Goal: Information Seeking & Learning: Learn about a topic

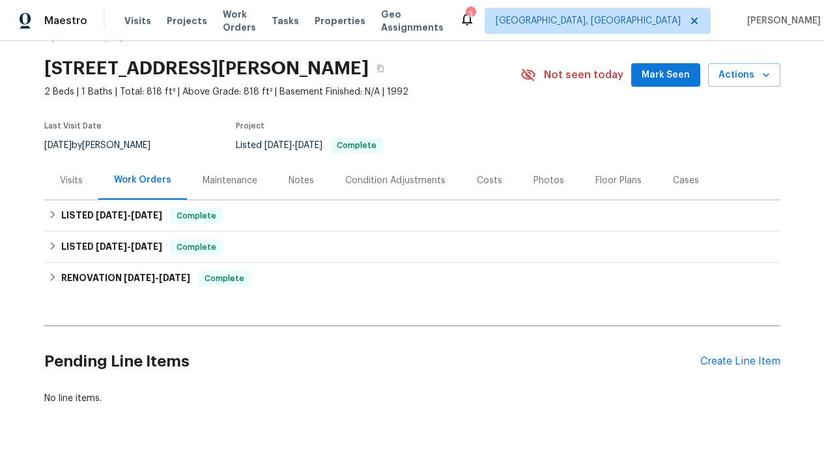
scroll to position [65, 0]
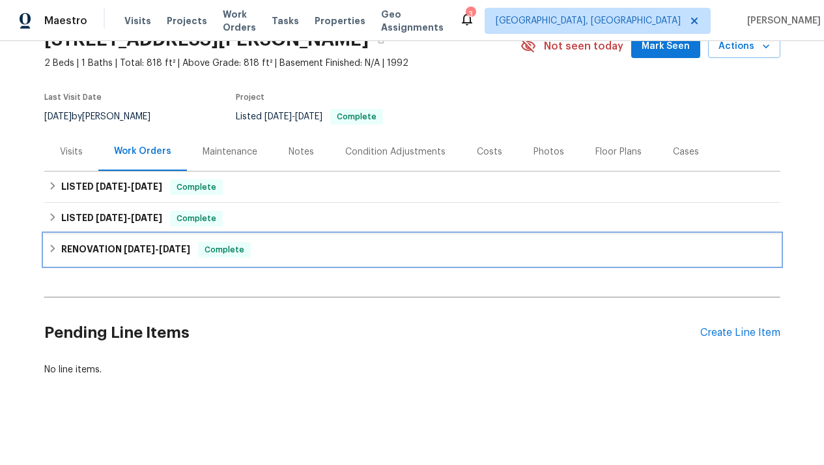
click at [155, 250] on span "[DATE]" at bounding box center [139, 248] width 31 height 9
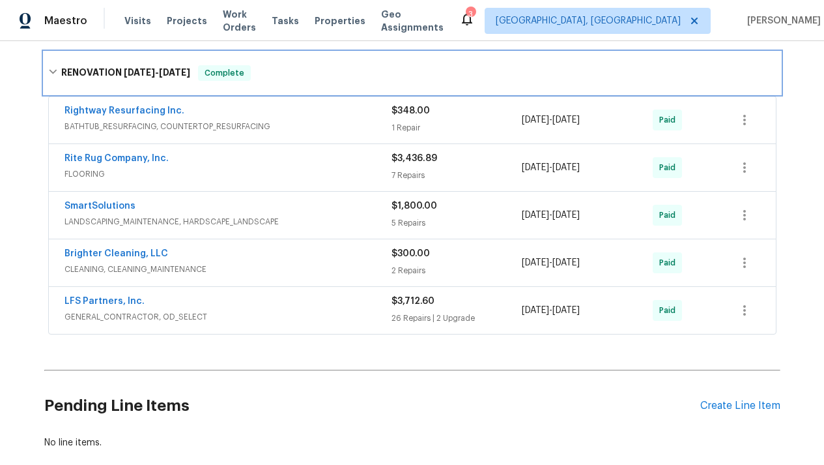
scroll to position [258, 0]
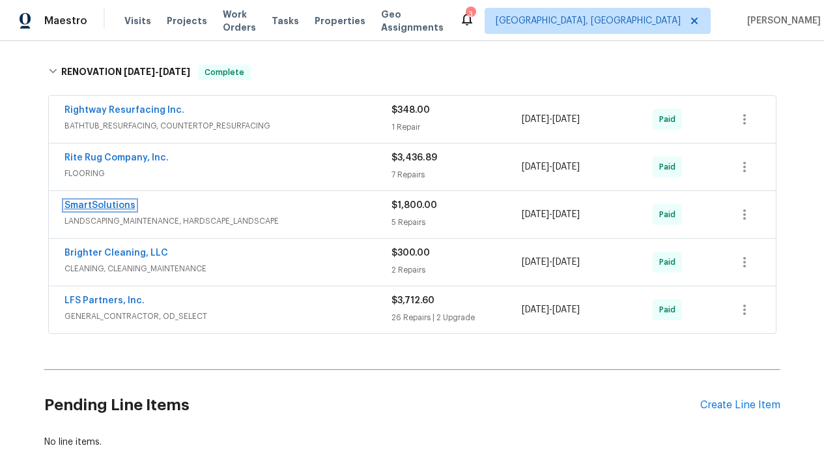
click at [107, 203] on link "SmartSolutions" at bounding box center [100, 205] width 71 height 9
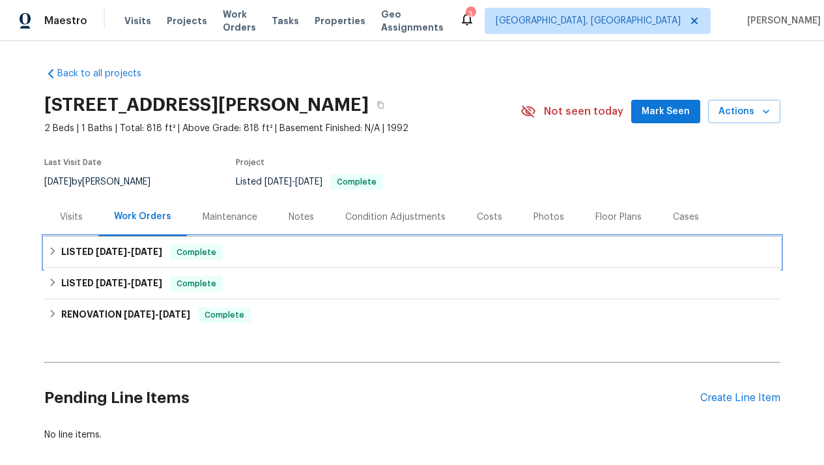
click at [124, 254] on span "[DATE]" at bounding box center [111, 251] width 31 height 9
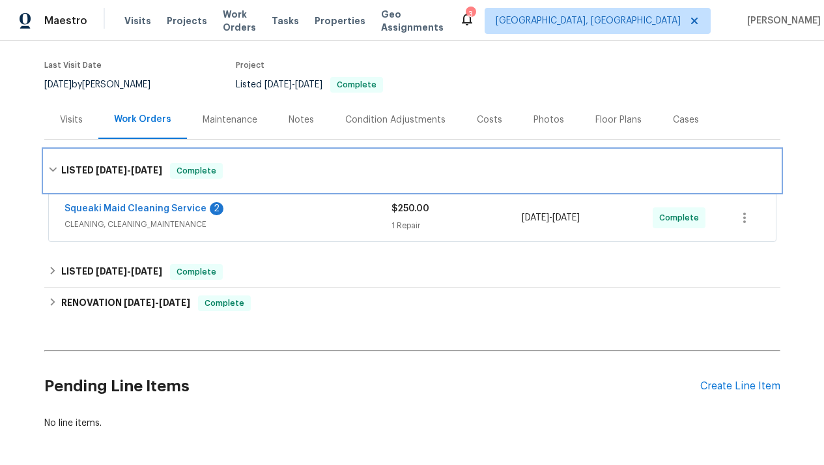
scroll to position [99, 0]
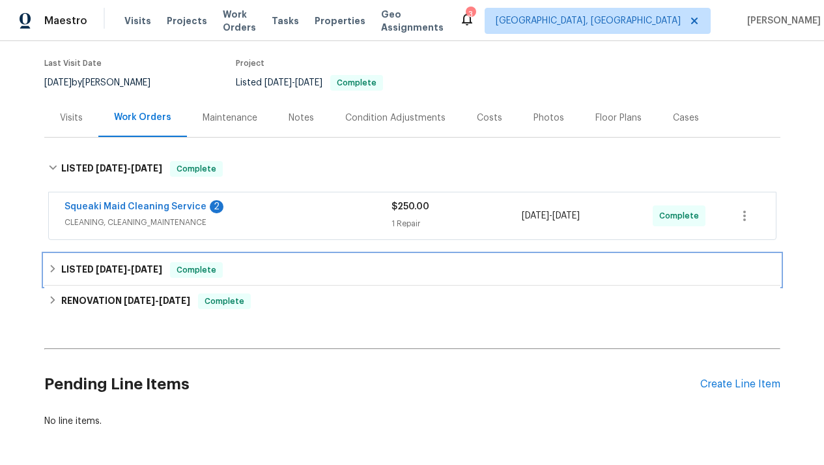
click at [158, 265] on span "3/17/25" at bounding box center [146, 269] width 31 height 9
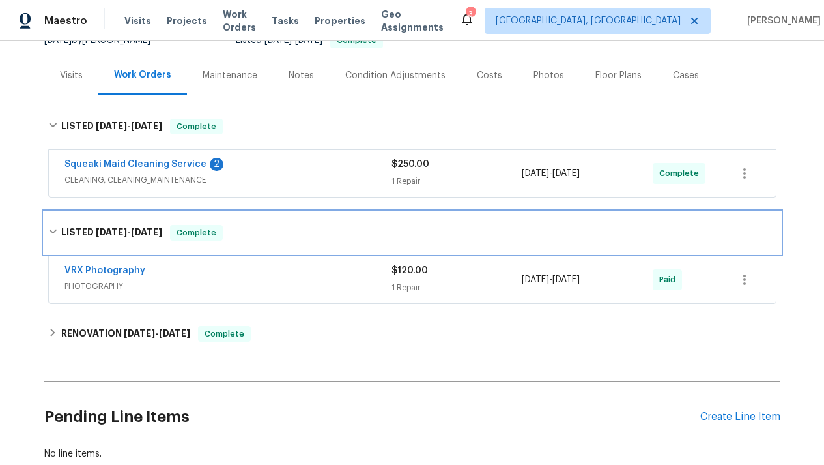
scroll to position [145, 0]
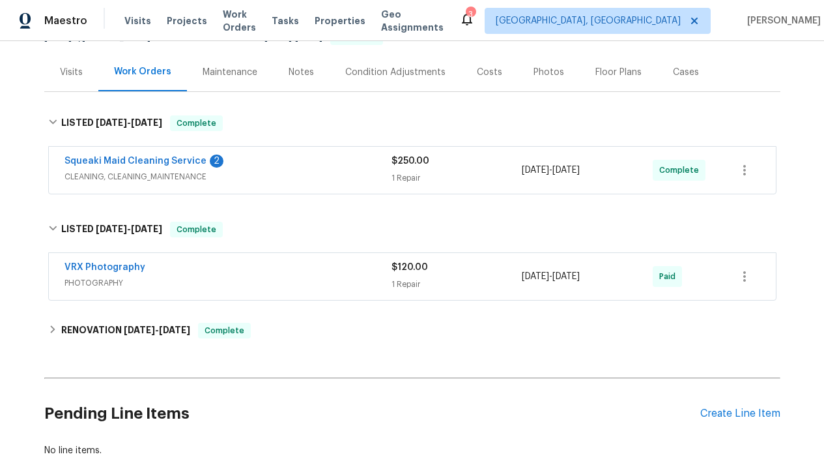
click at [74, 74] on div "Visits" at bounding box center [71, 72] width 23 height 13
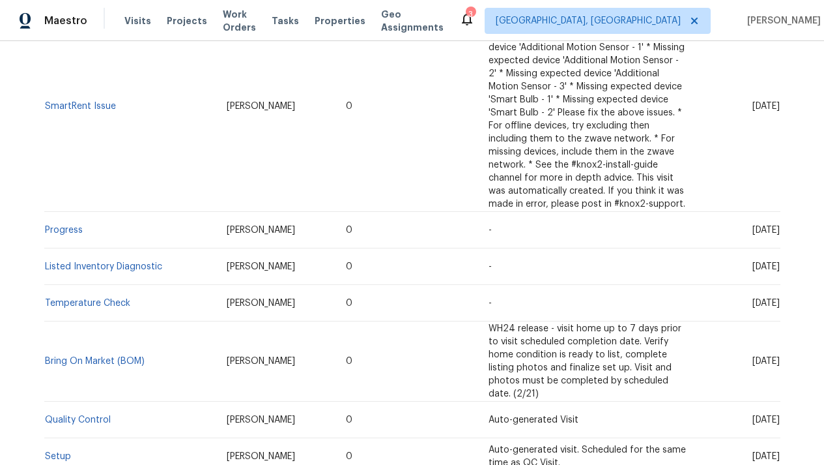
scroll to position [586, 0]
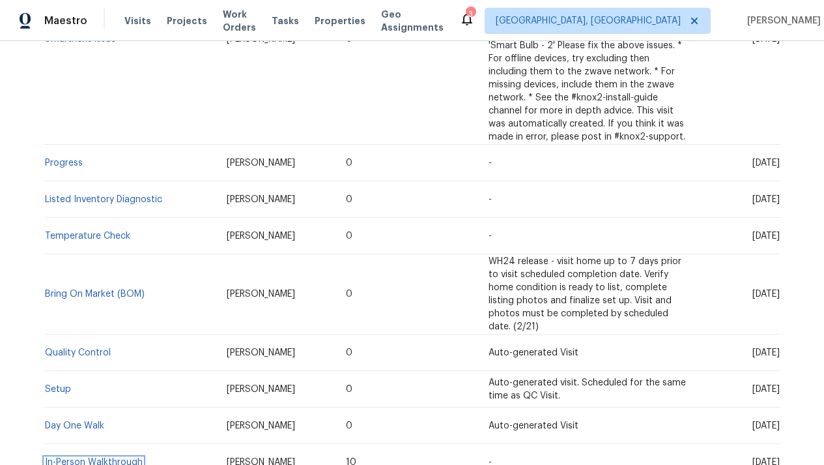
click at [111, 457] on link "In-Person Walkthrough" at bounding box center [94, 461] width 98 height 9
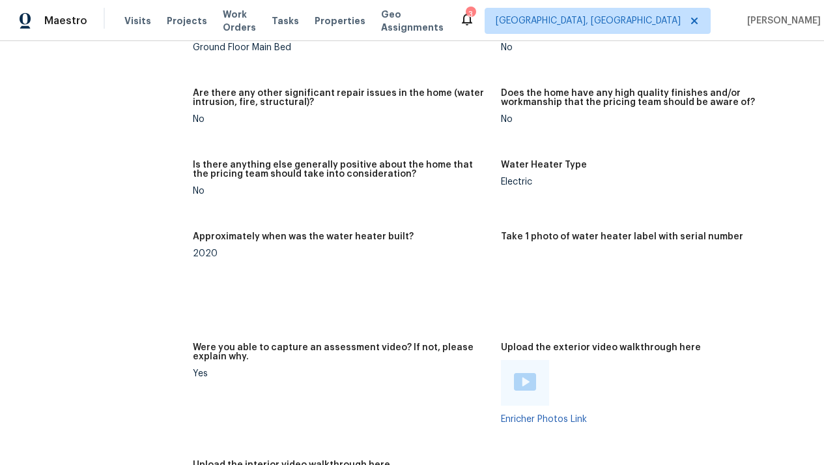
scroll to position [2278, 0]
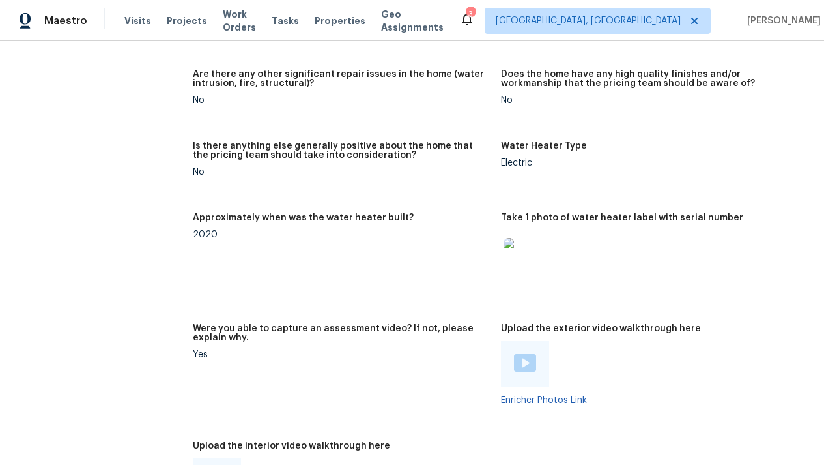
click at [529, 263] on img at bounding box center [525, 259] width 42 height 42
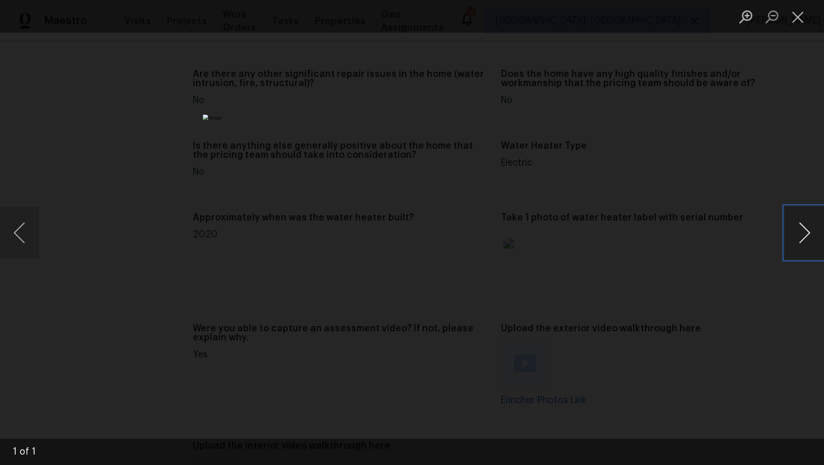
click at [804, 237] on button "Next image" at bounding box center [804, 233] width 39 height 52
click at [630, 207] on div "Lightbox" at bounding box center [412, 232] width 824 height 465
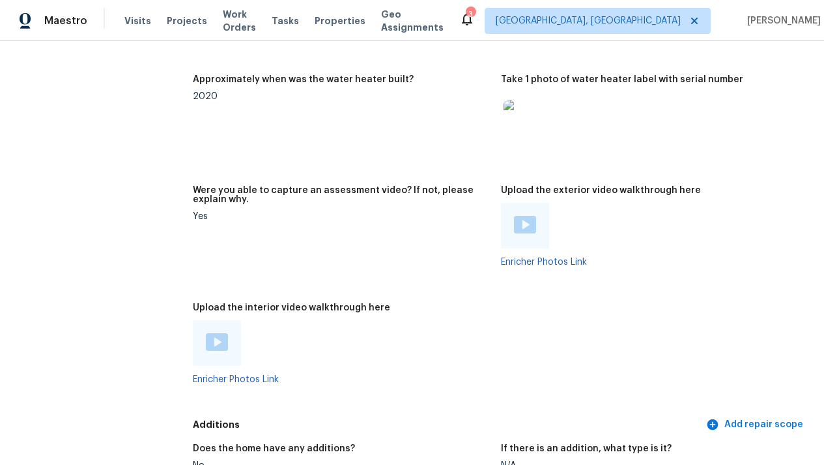
scroll to position [2420, 0]
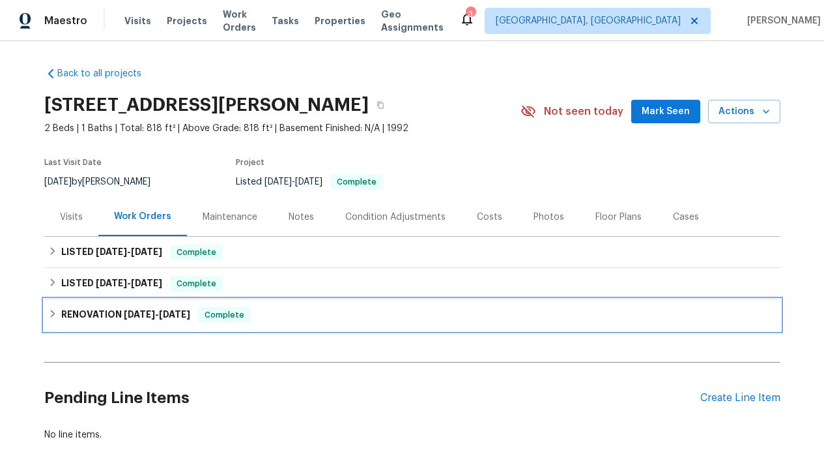
click at [124, 318] on span "12/19/24" at bounding box center [139, 314] width 31 height 9
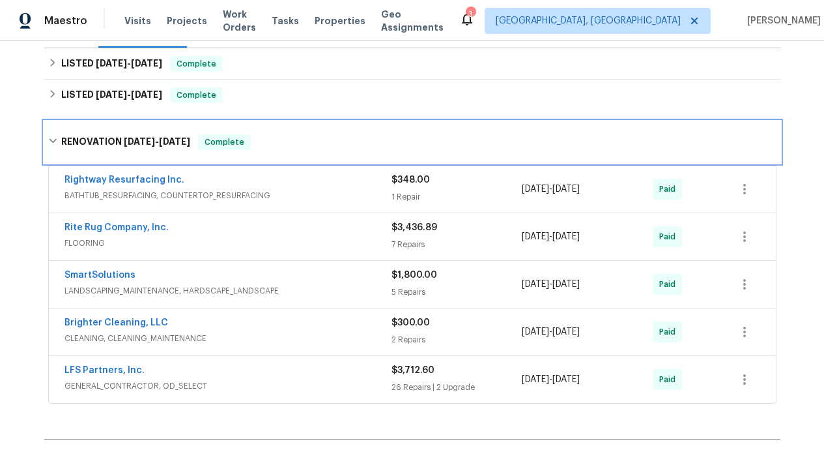
scroll to position [189, 0]
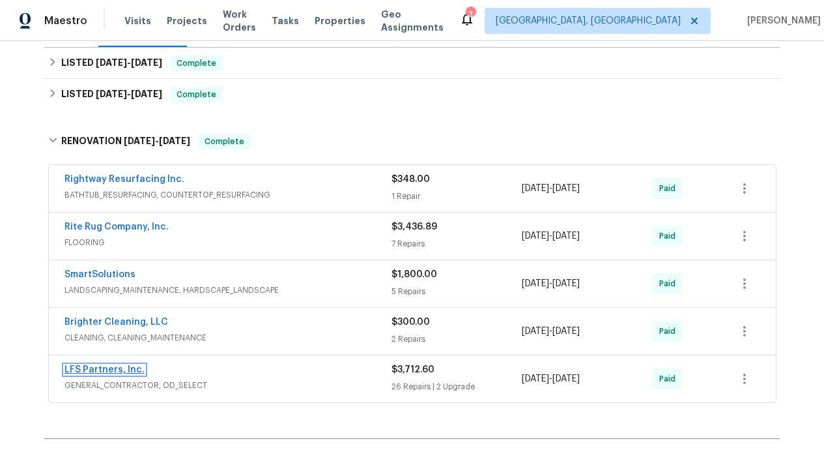
click at [118, 367] on link "LFS Partners, Inc." at bounding box center [105, 369] width 80 height 9
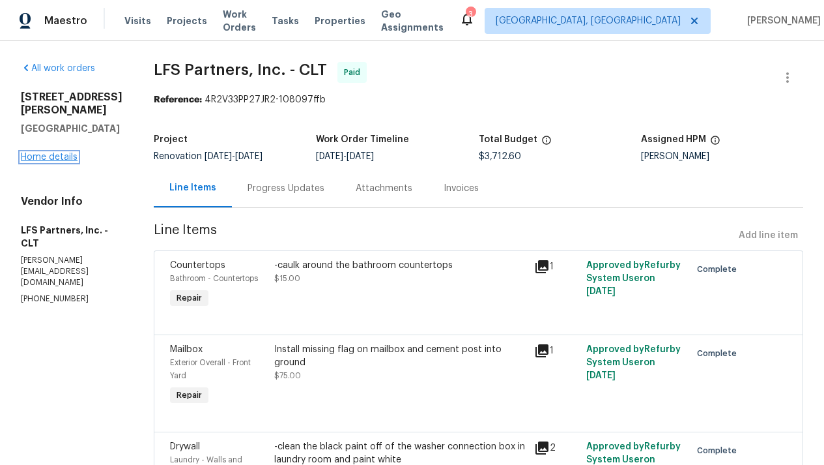
click at [66, 158] on link "Home details" at bounding box center [49, 156] width 57 height 9
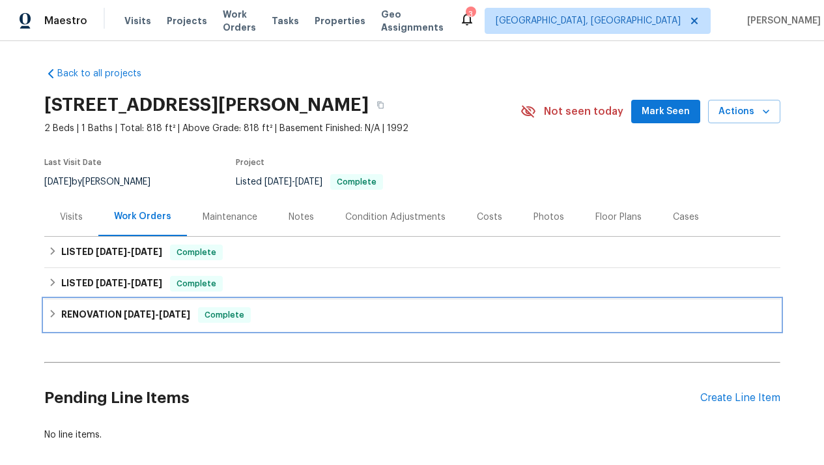
click at [144, 312] on span "12/19/24" at bounding box center [139, 314] width 31 height 9
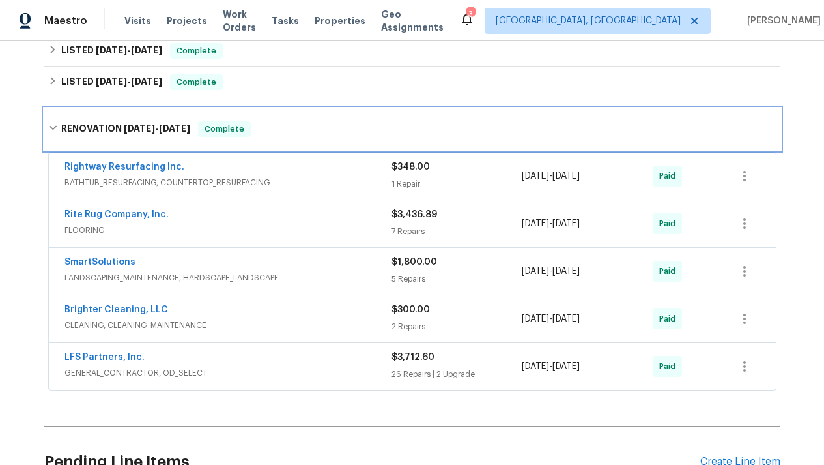
scroll to position [211, 0]
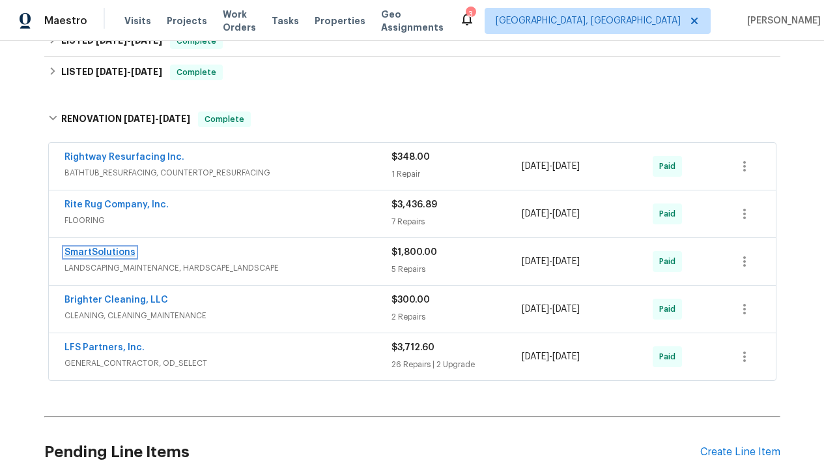
click at [109, 248] on link "SmartSolutions" at bounding box center [100, 252] width 71 height 9
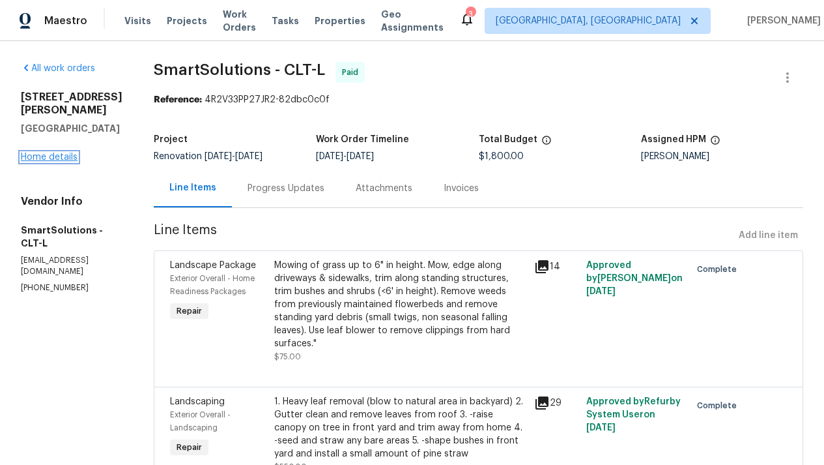
click at [63, 152] on link "Home details" at bounding box center [49, 156] width 57 height 9
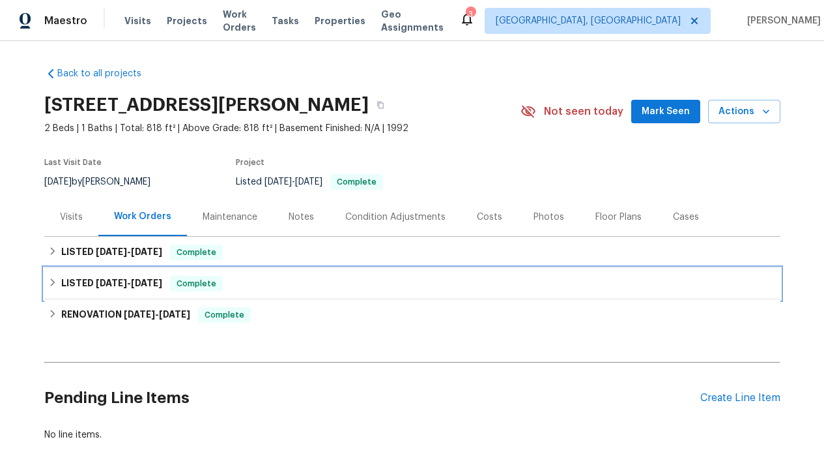
click at [94, 280] on h6 "LISTED 3/15/25 - 3/17/25" at bounding box center [111, 284] width 101 height 16
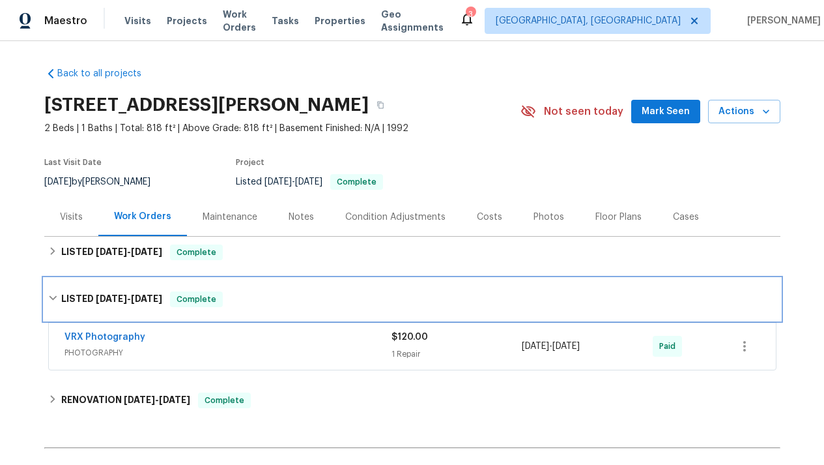
scroll to position [27, 0]
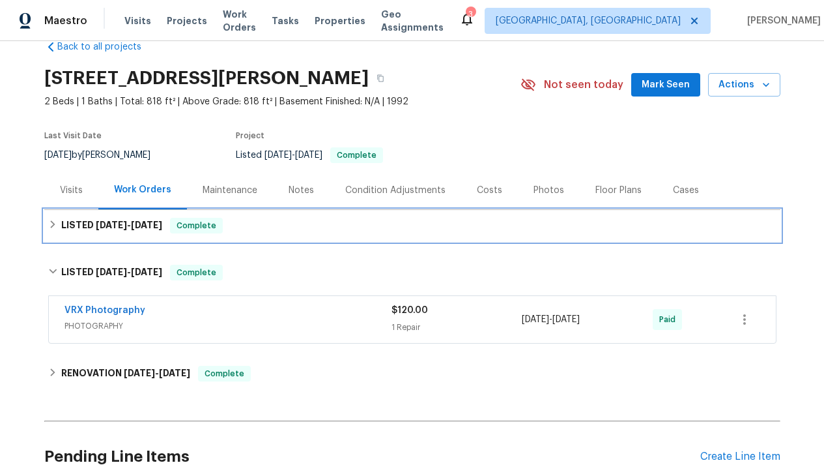
click at [99, 218] on h6 "LISTED 7/30/25 - 8/1/25" at bounding box center [111, 226] width 101 height 16
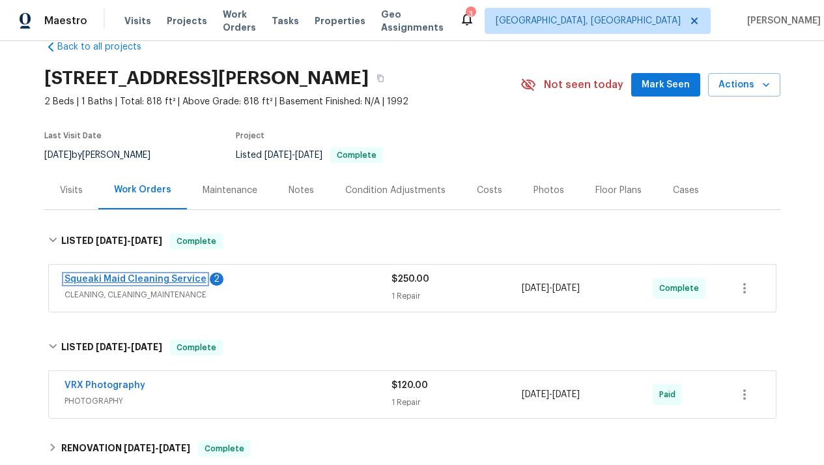
click at [123, 280] on link "Squeaki Maid Cleaning Service" at bounding box center [136, 278] width 142 height 9
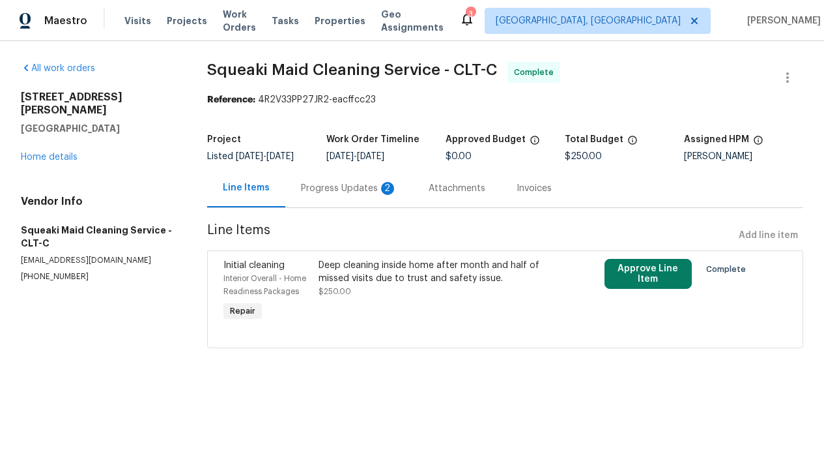
click at [386, 188] on div "2" at bounding box center [387, 188] width 13 height 13
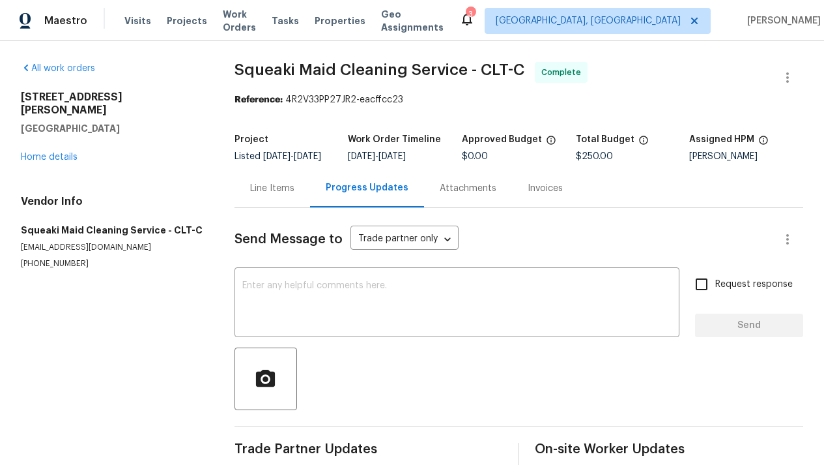
click at [270, 195] on div "Line Items" at bounding box center [272, 188] width 44 height 13
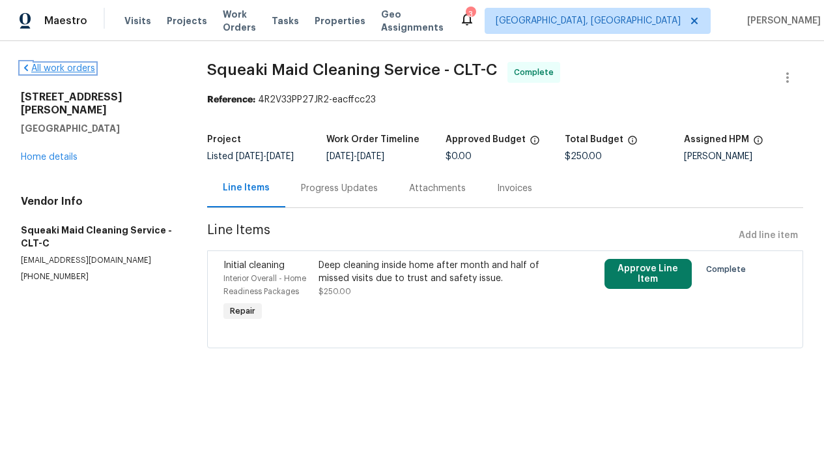
click at [55, 68] on link "All work orders" at bounding box center [58, 68] width 74 height 9
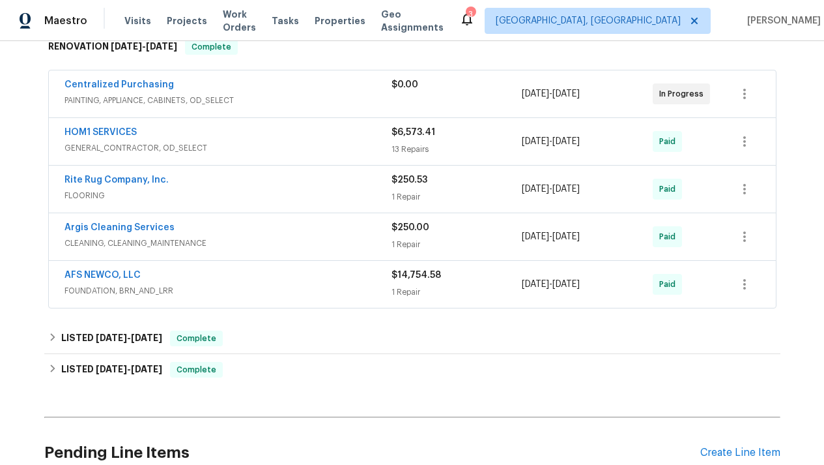
scroll to position [230, 0]
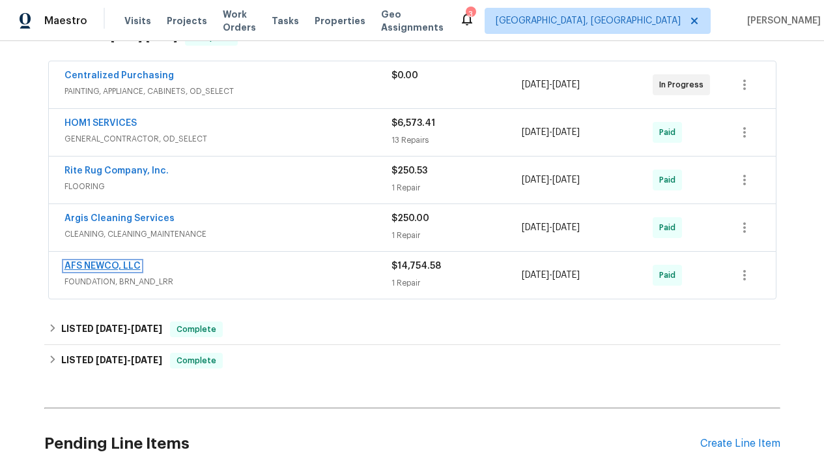
click at [116, 263] on link "AFS NEWCO, LLC" at bounding box center [103, 265] width 76 height 9
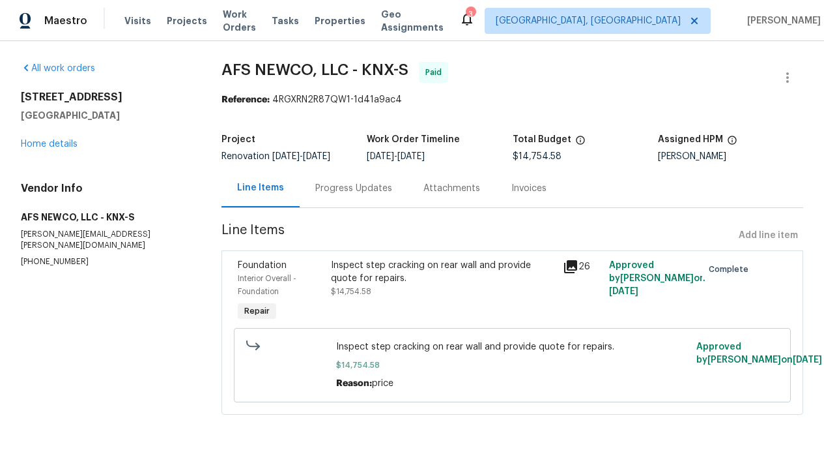
click at [512, 190] on div "Invoices" at bounding box center [529, 188] width 35 height 13
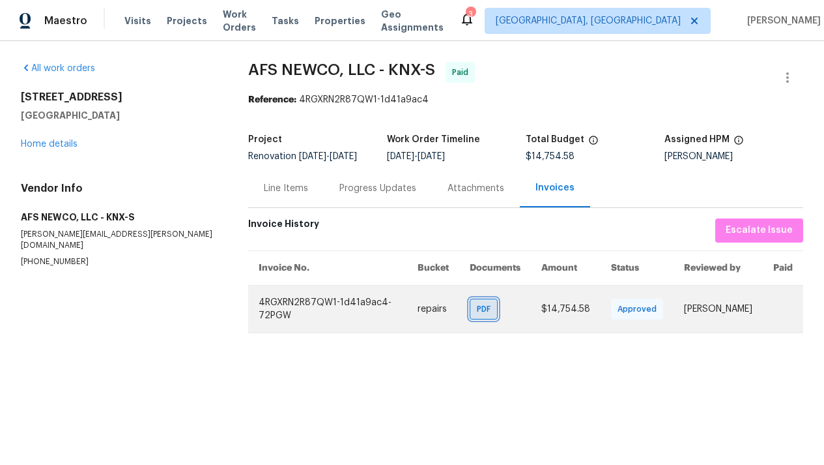
click at [485, 306] on span "PDF" at bounding box center [486, 308] width 19 height 13
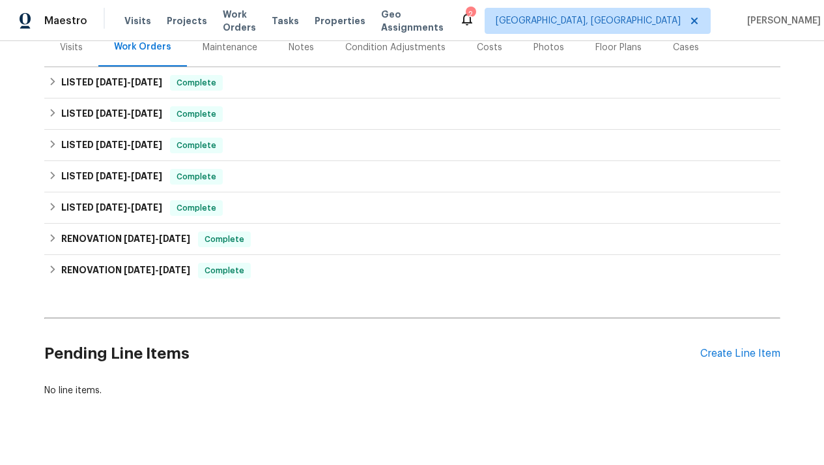
scroll to position [170, 0]
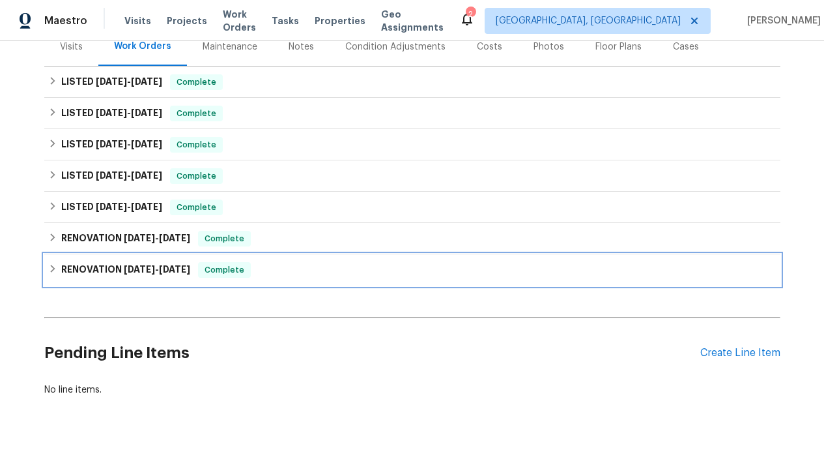
click at [151, 270] on span "[DATE]" at bounding box center [139, 269] width 31 height 9
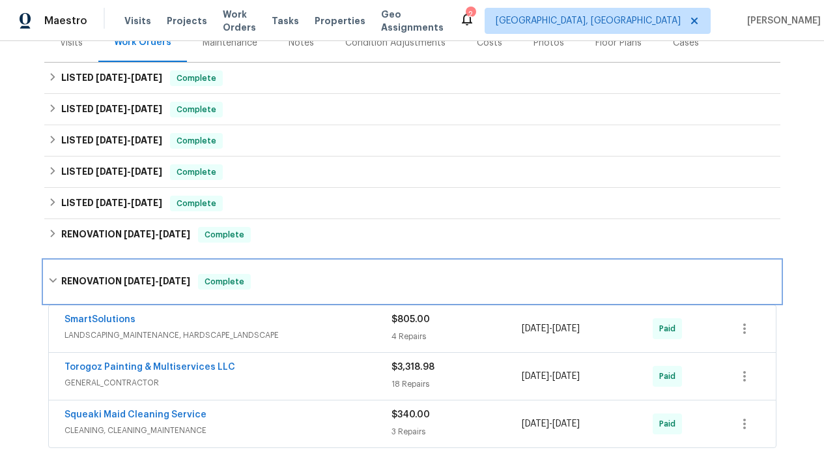
scroll to position [173, 0]
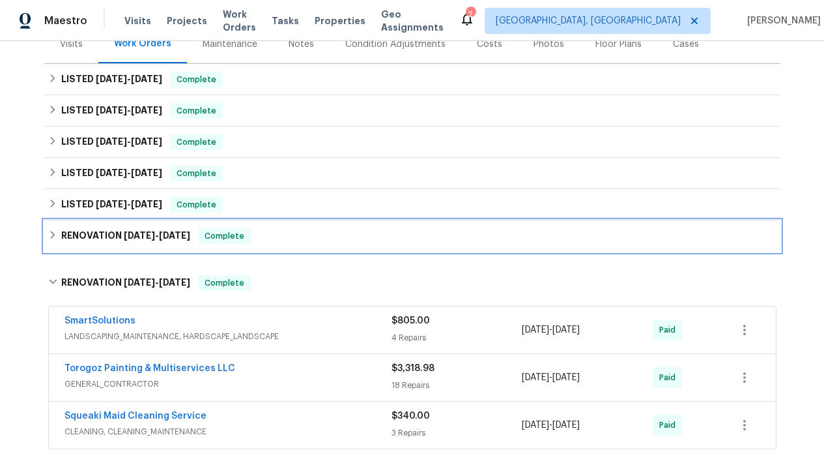
click at [138, 238] on span "[DATE]" at bounding box center [139, 235] width 31 height 9
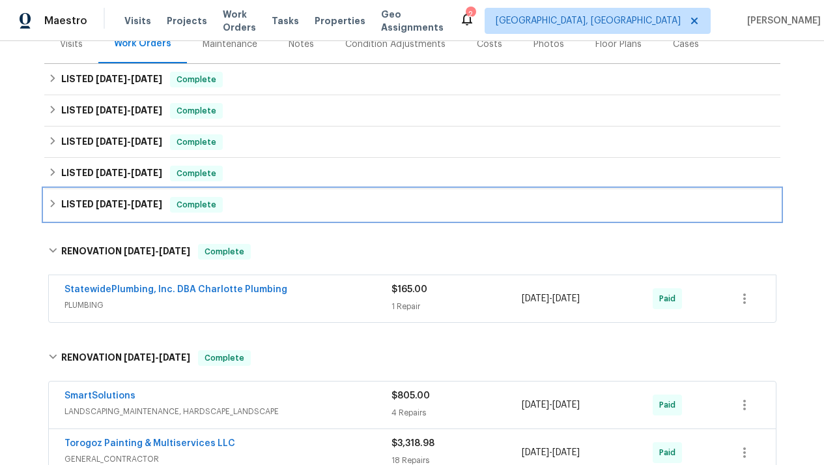
click at [121, 207] on span "[DATE]" at bounding box center [111, 203] width 31 height 9
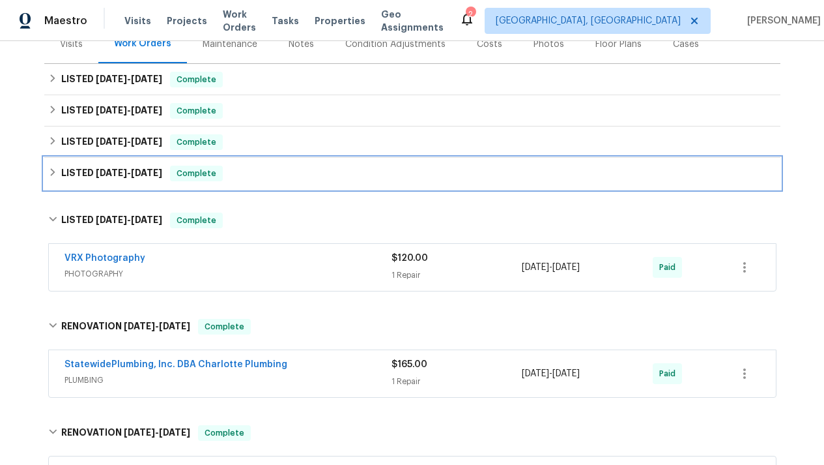
click at [115, 173] on span "[DATE]" at bounding box center [111, 172] width 31 height 9
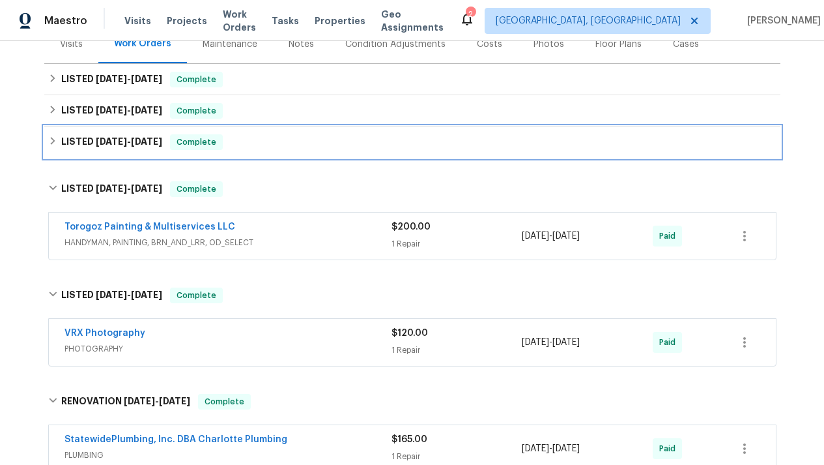
click at [108, 145] on span "[DATE]" at bounding box center [111, 141] width 31 height 9
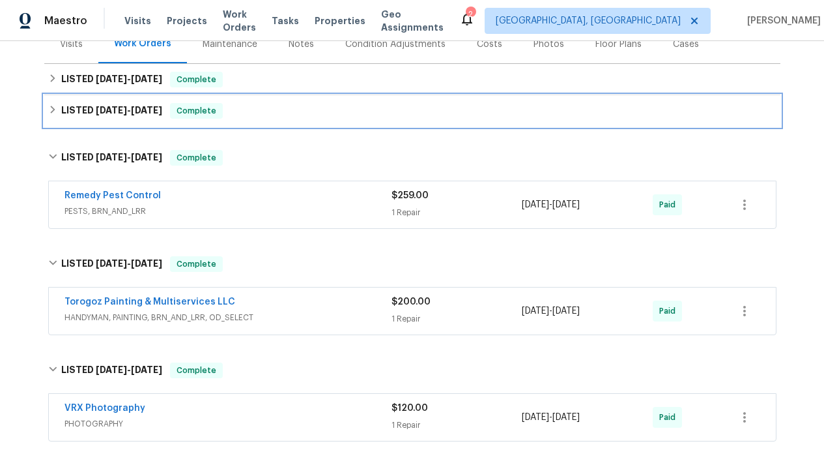
click at [111, 112] on span "[DATE]" at bounding box center [111, 110] width 31 height 9
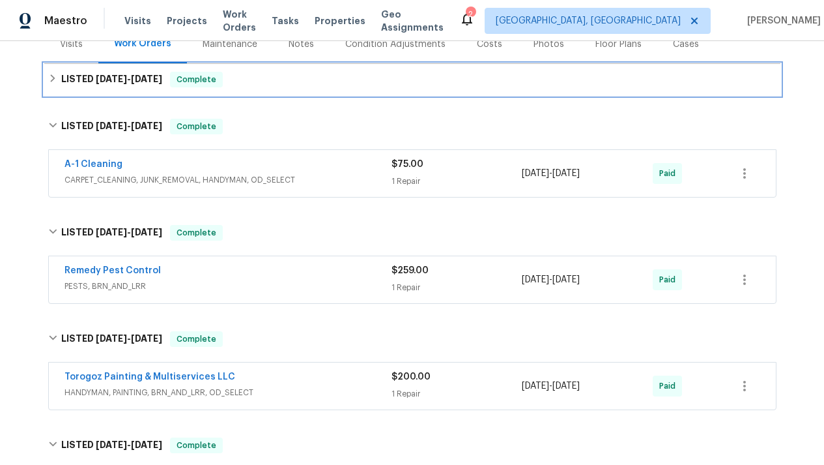
click at [110, 83] on span "[DATE]" at bounding box center [111, 78] width 31 height 9
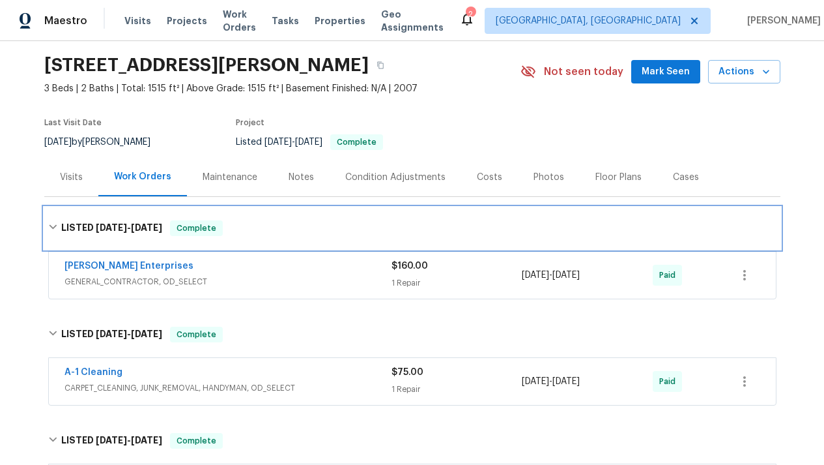
scroll to position [0, 0]
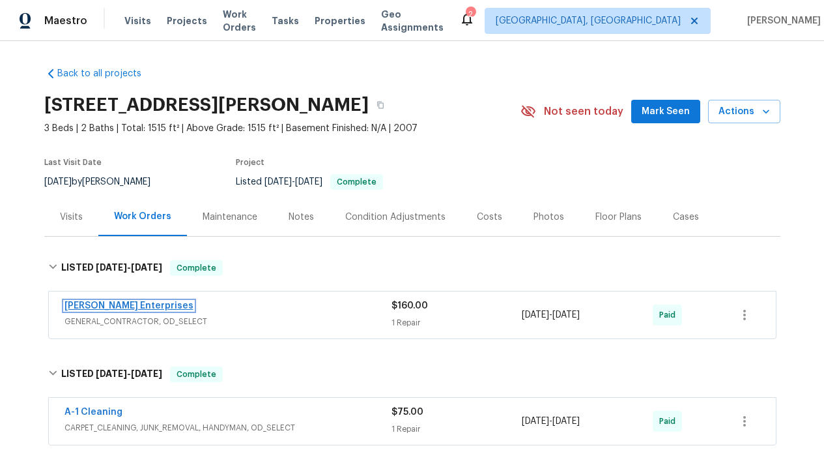
click at [131, 301] on link "[PERSON_NAME] Enterprises" at bounding box center [129, 305] width 129 height 9
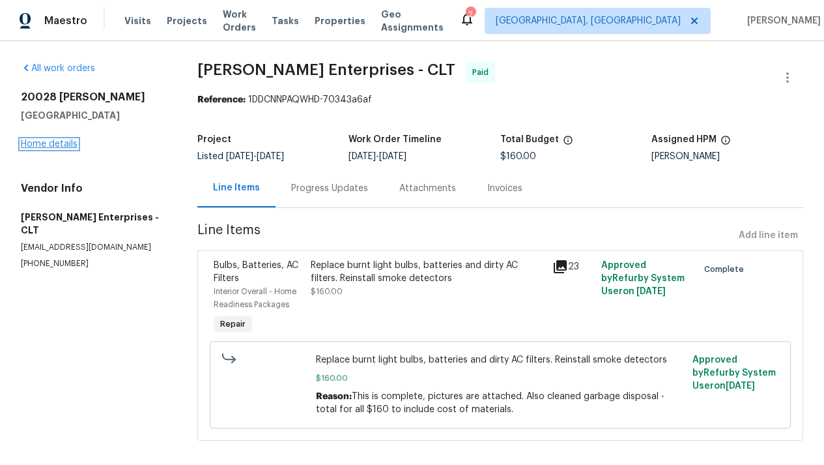
click at [44, 143] on link "Home details" at bounding box center [49, 143] width 57 height 9
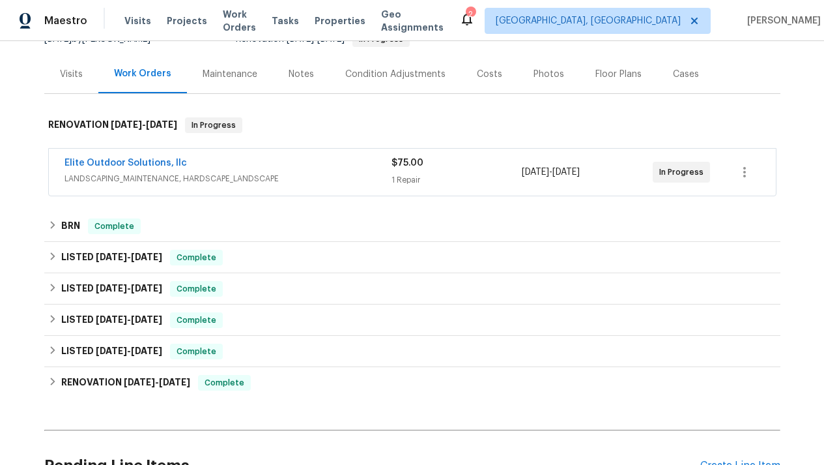
scroll to position [147, 0]
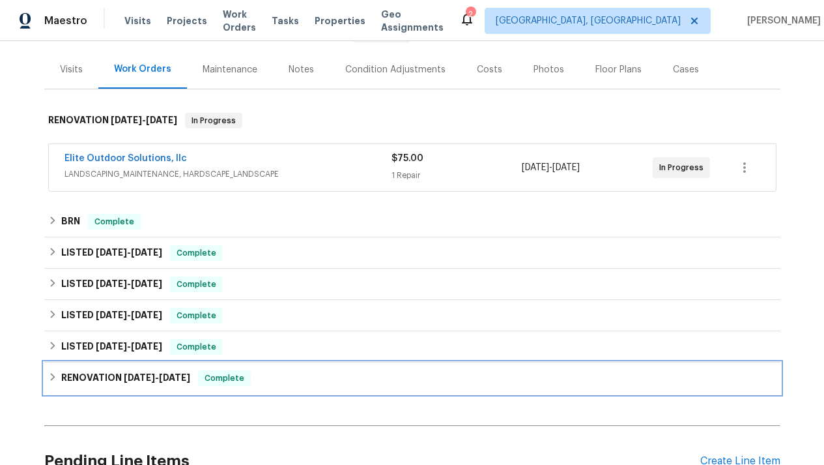
click at [167, 371] on h6 "RENOVATION 11/27/24 - 1/8/25" at bounding box center [125, 378] width 129 height 16
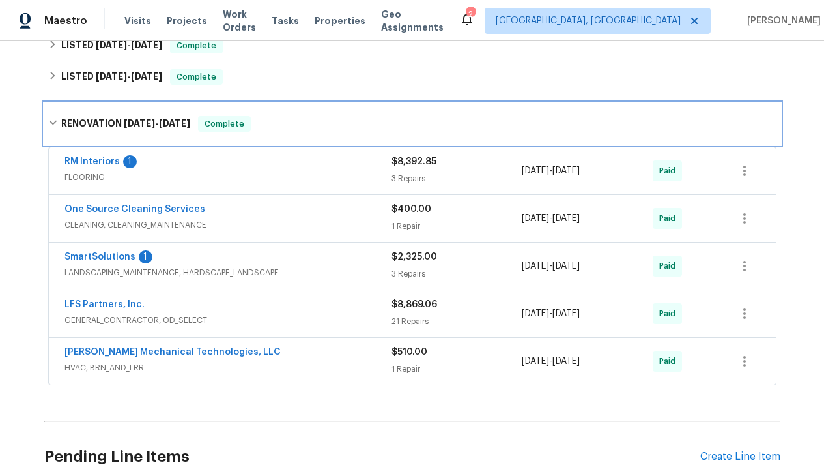
scroll to position [428, 0]
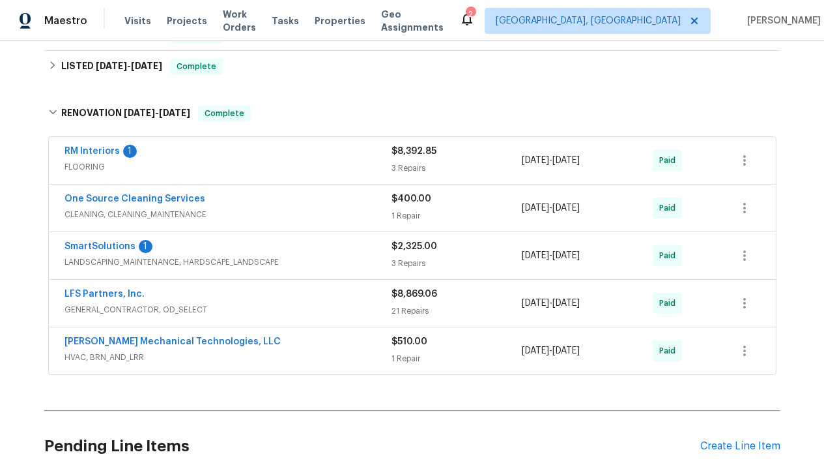
click at [416, 294] on span "$8,869.06" at bounding box center [415, 293] width 46 height 9
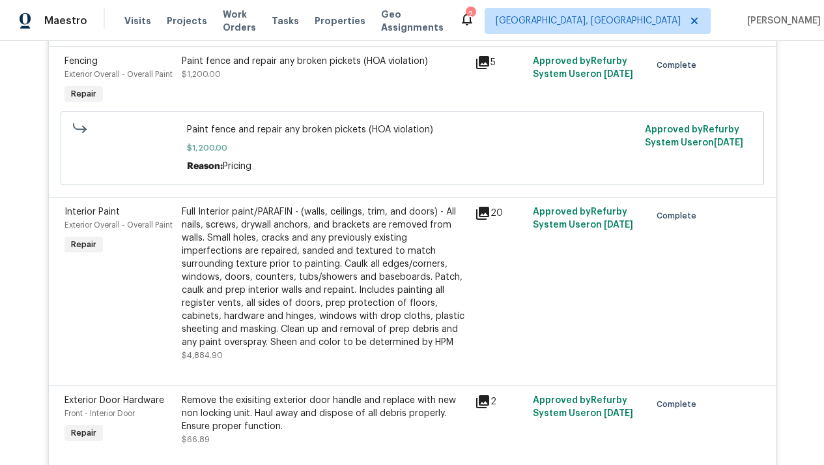
scroll to position [1663, 0]
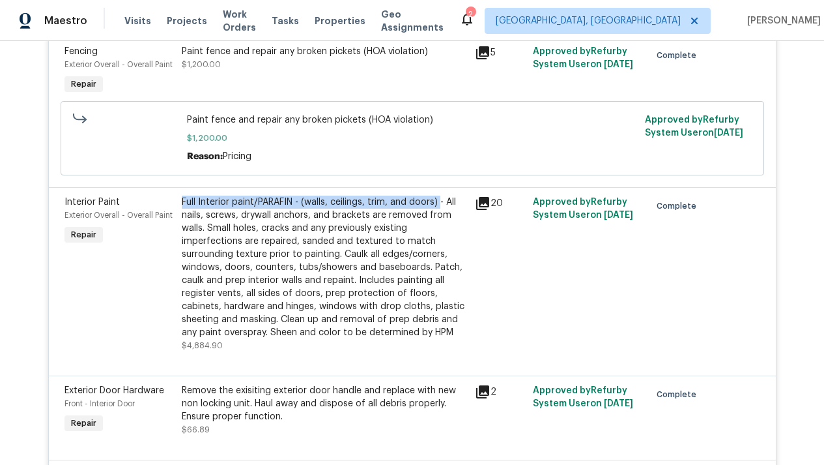
drag, startPoint x: 183, startPoint y: 196, endPoint x: 440, endPoint y: 198, distance: 256.8
click at [440, 198] on div "Full Interior paint/PARAFIN - (walls, ceilings, trim, and doors) - All nails, s…" at bounding box center [324, 267] width 285 height 143
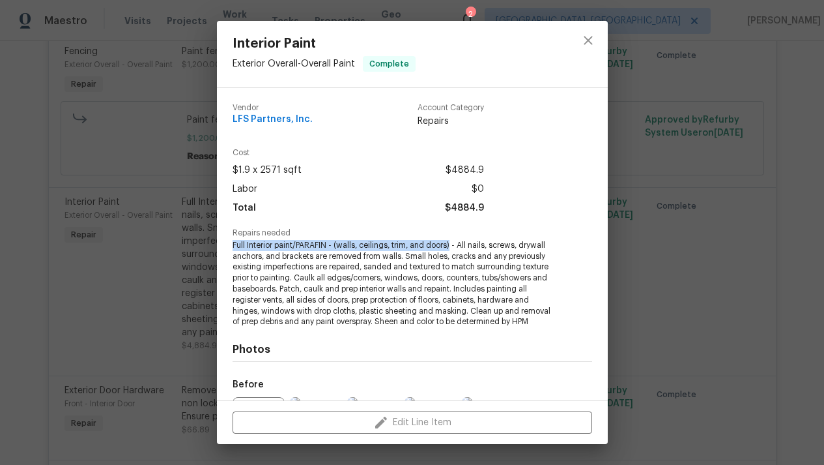
drag, startPoint x: 233, startPoint y: 243, endPoint x: 452, endPoint y: 242, distance: 219.6
click at [452, 242] on span "Full Interior paint/PARAFIN - (walls, ceilings, trim, and doors) - All nails, s…" at bounding box center [395, 283] width 324 height 87
copy span "Full Interior paint/PARAFIN - (walls, ceilings, trim, and doors)"
click at [721, 242] on div "Interior Paint Exterior Overall - Overall Paint Complete Vendor LFS Partners, I…" at bounding box center [412, 232] width 824 height 465
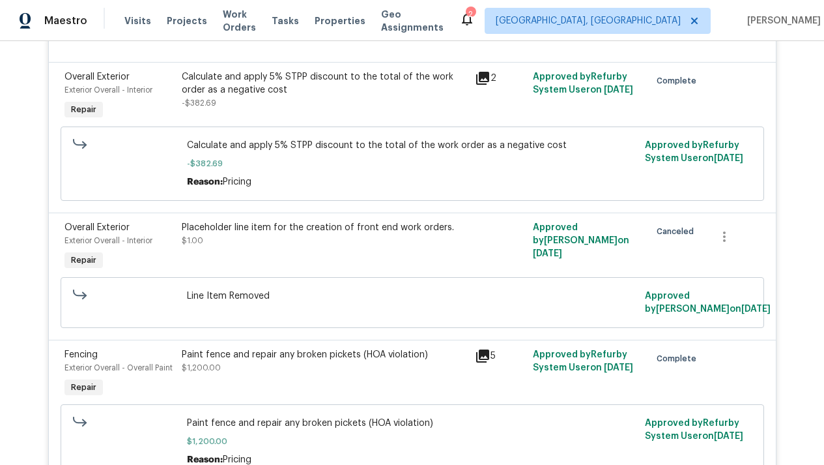
scroll to position [1363, 0]
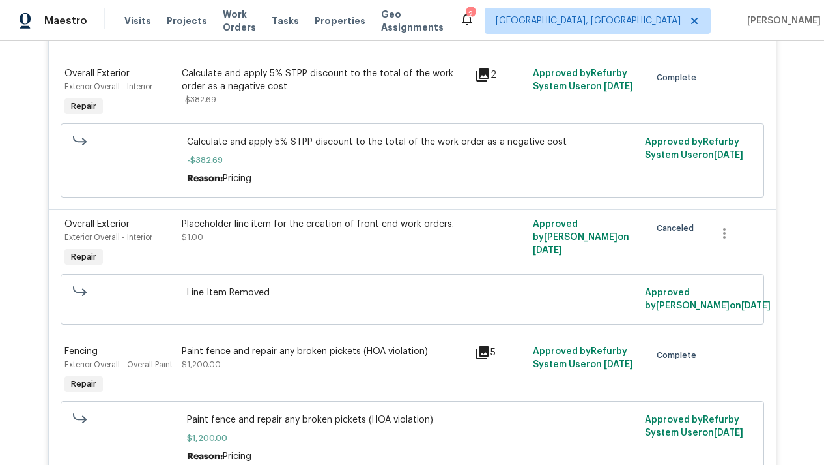
click at [315, 67] on div "Calculate and apply 5% STPP discount to the total of the work order as a negati…" at bounding box center [324, 80] width 285 height 26
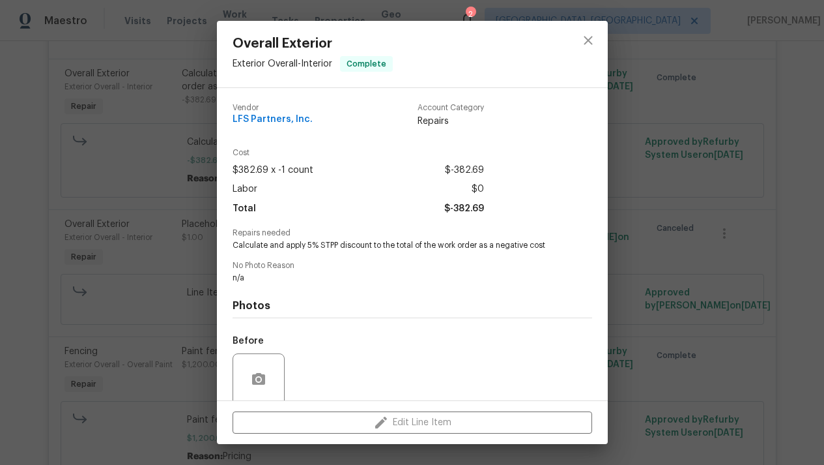
click at [198, 126] on div "Overall Exterior Exterior Overall - Interior Complete Vendor LFS Partners, Inc.…" at bounding box center [412, 232] width 824 height 465
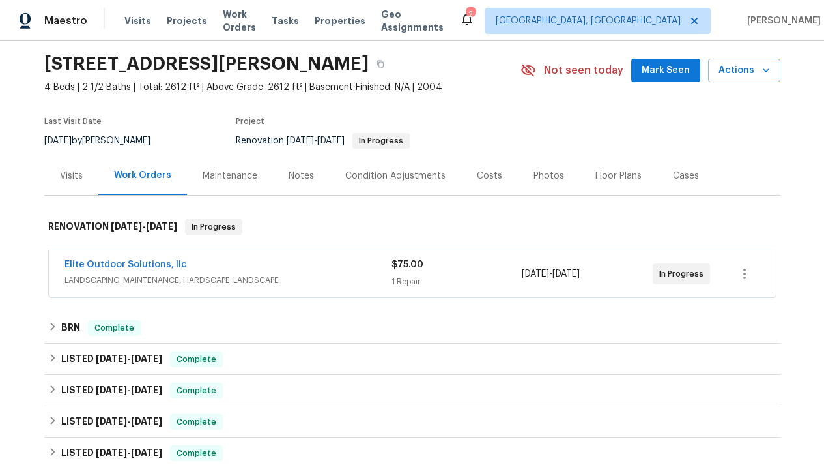
scroll to position [0, 0]
